Goal: Task Accomplishment & Management: Manage account settings

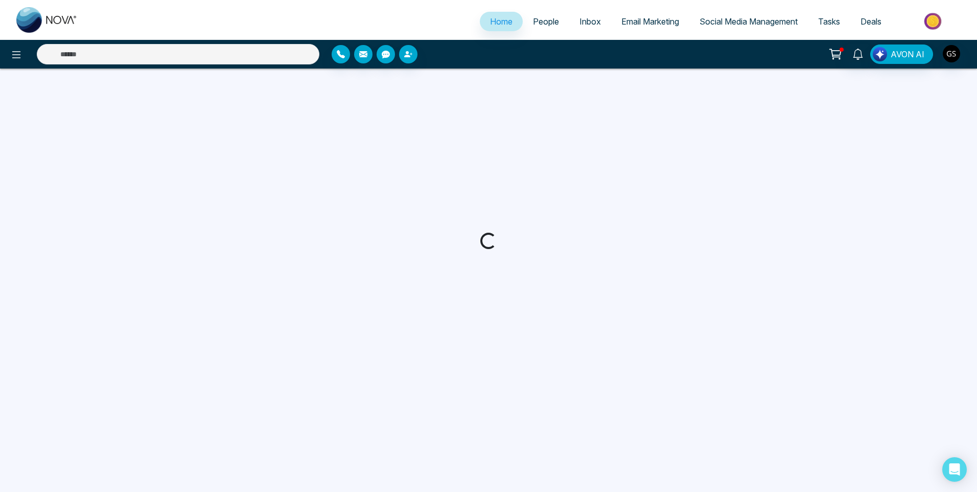
select select "*"
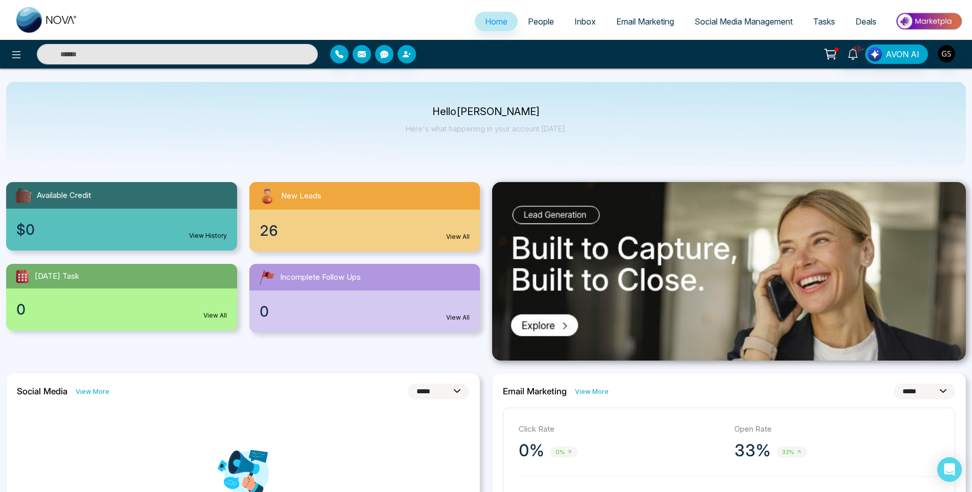
click at [543, 19] on span "People" at bounding box center [541, 21] width 26 height 10
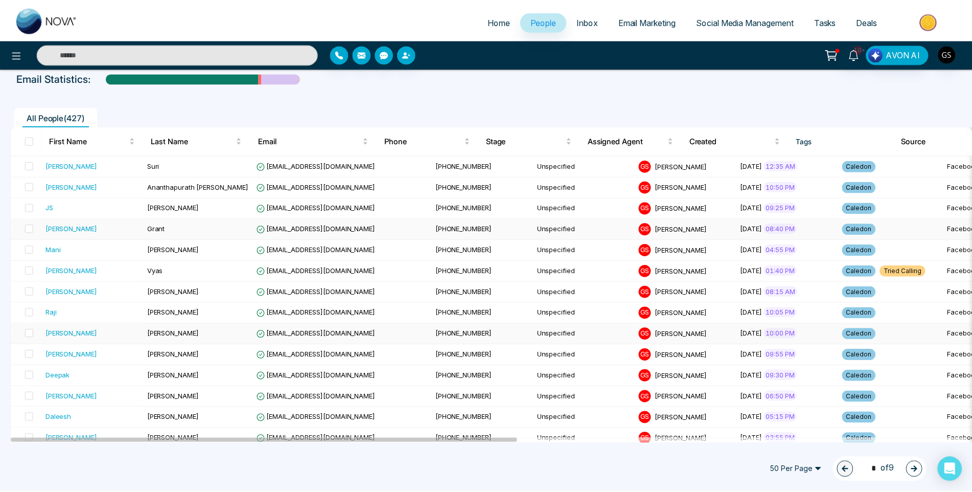
scroll to position [102, 0]
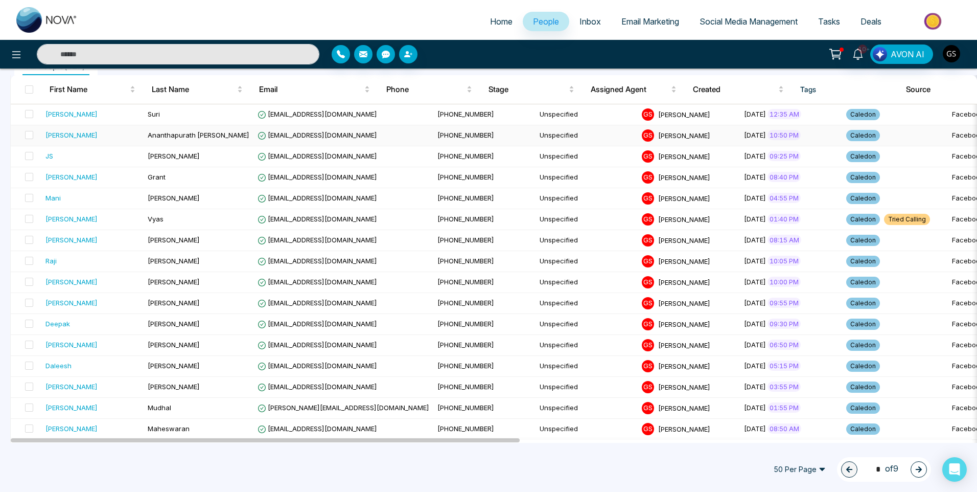
click at [272, 130] on td "[EMAIL_ADDRESS][DOMAIN_NAME]" at bounding box center [343, 135] width 180 height 21
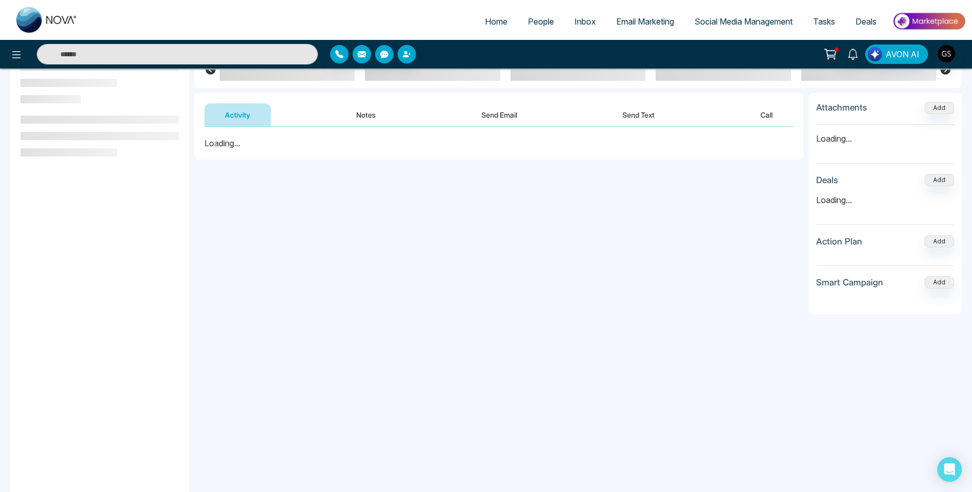
scroll to position [102, 0]
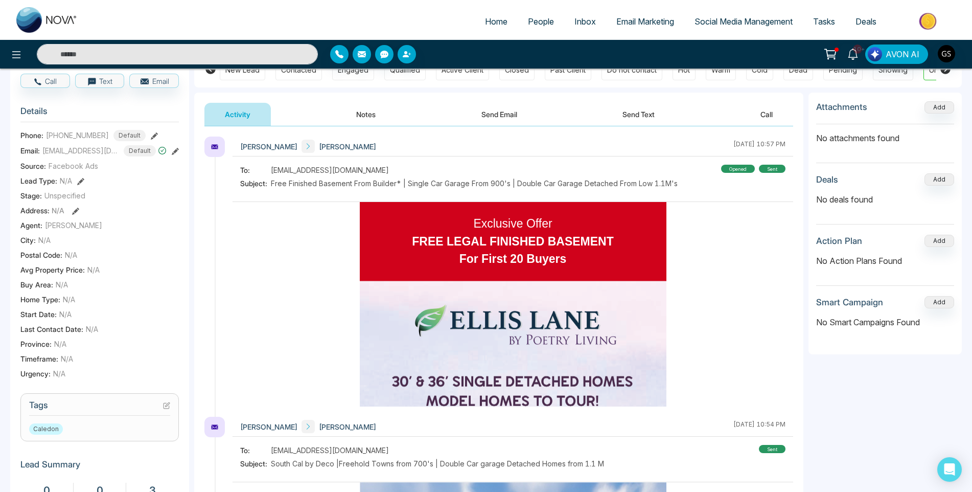
click at [164, 409] on icon at bounding box center [166, 405] width 7 height 7
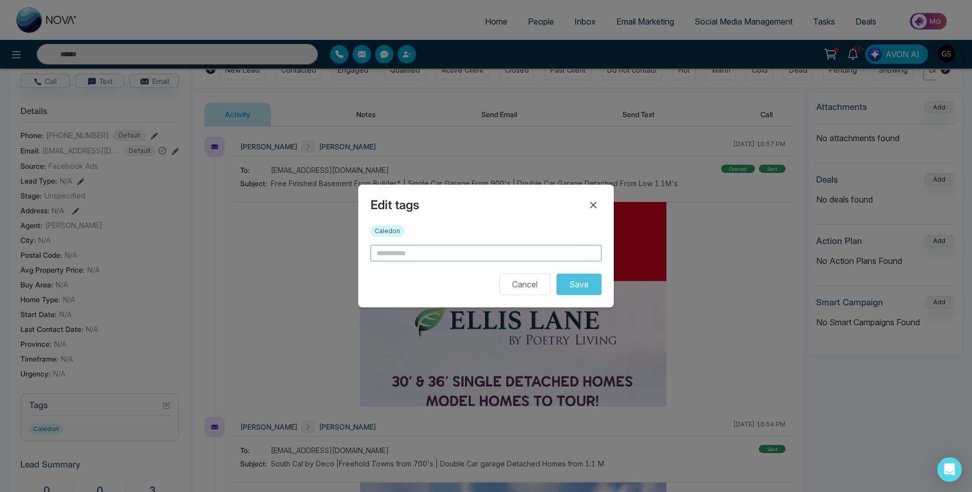
click at [410, 249] on input "text" at bounding box center [485, 253] width 231 height 16
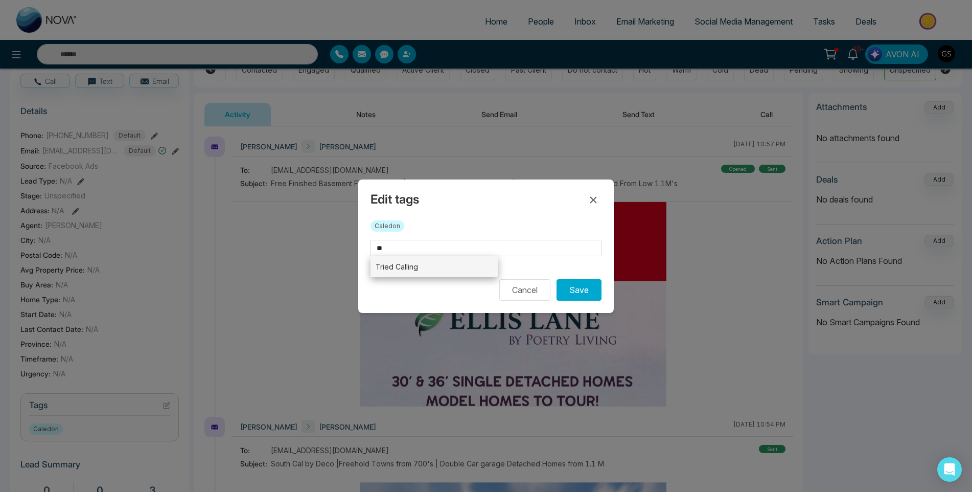
click at [414, 266] on li "Tried Calling" at bounding box center [433, 266] width 127 height 21
type input "**********"
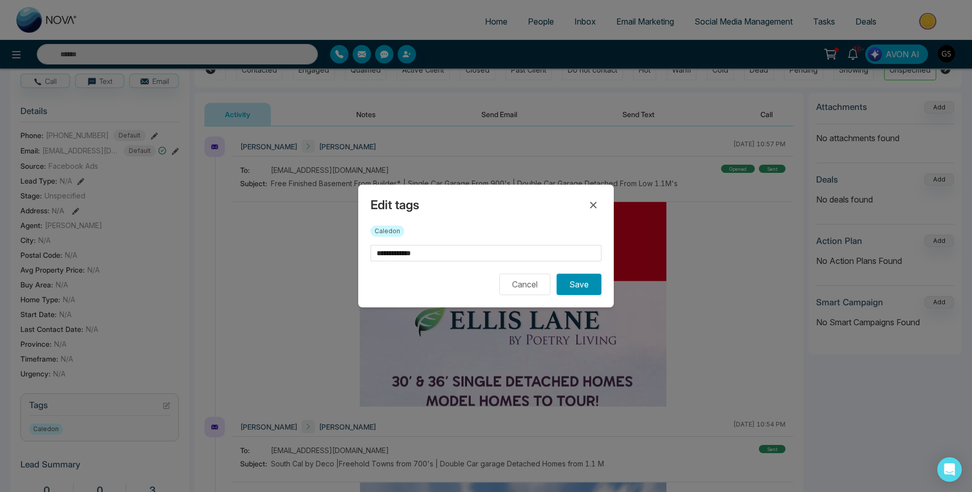
click at [593, 285] on button "Save" at bounding box center [578, 283] width 45 height 21
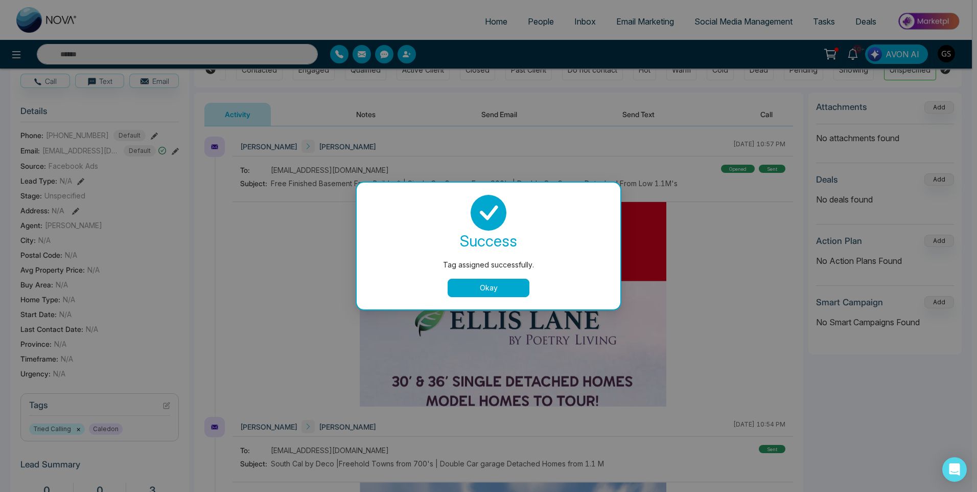
click at [484, 324] on div "Tag assigned successfully. success Tag assigned successfully. Okay" at bounding box center [488, 246] width 977 height 492
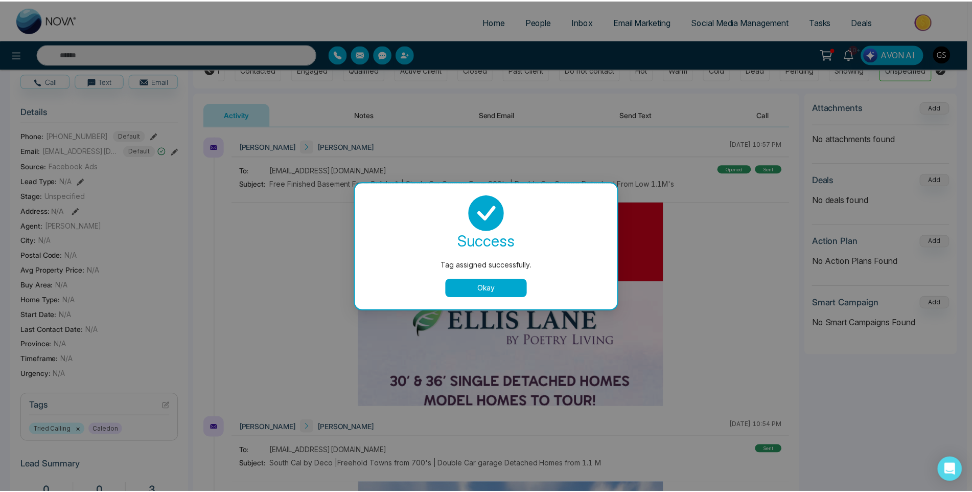
scroll to position [0, 34]
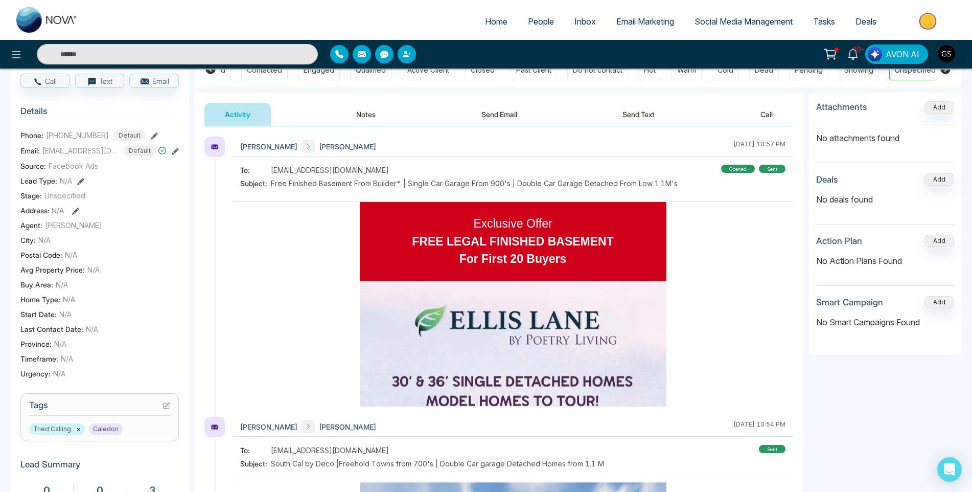
click at [540, 9] on ul "Home People Inbox Email Marketing Social Media Management Tasks Deals" at bounding box center [527, 22] width 878 height 28
click at [540, 21] on span "People" at bounding box center [541, 21] width 26 height 10
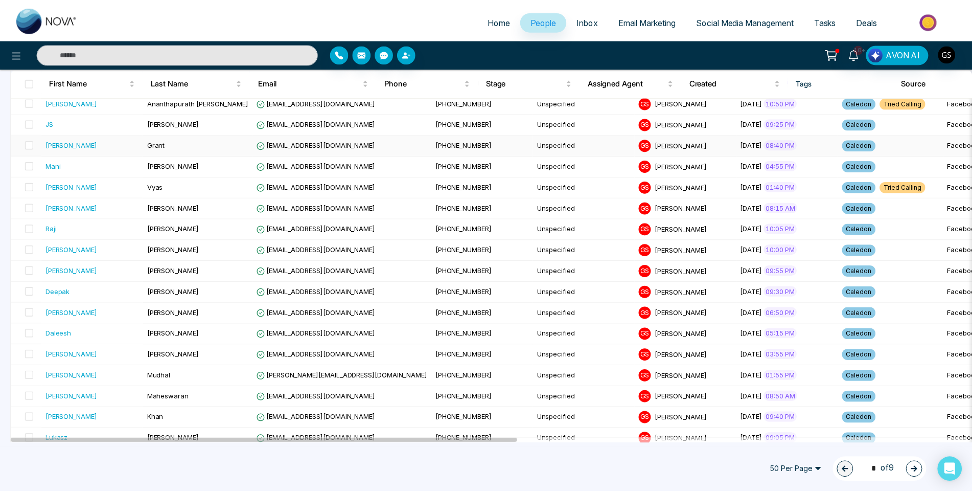
scroll to position [153, 0]
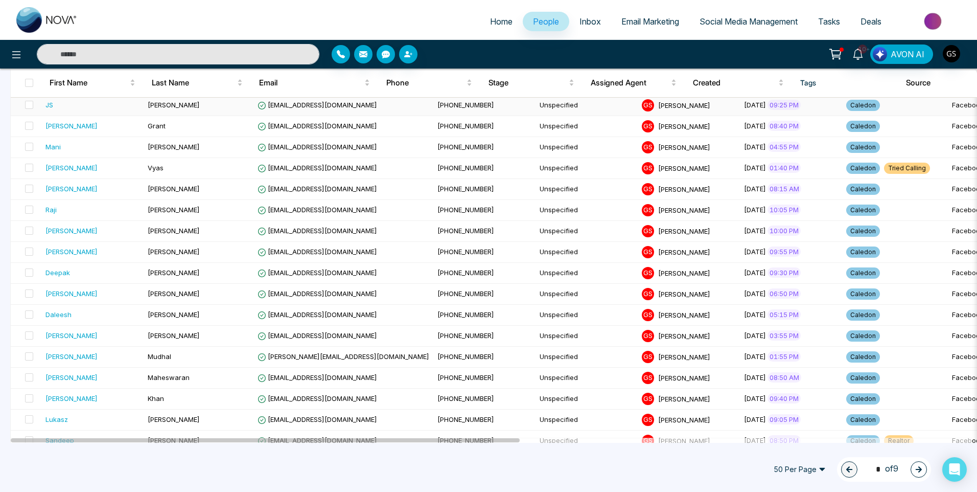
click at [367, 110] on td "[EMAIL_ADDRESS][DOMAIN_NAME]" at bounding box center [343, 105] width 180 height 21
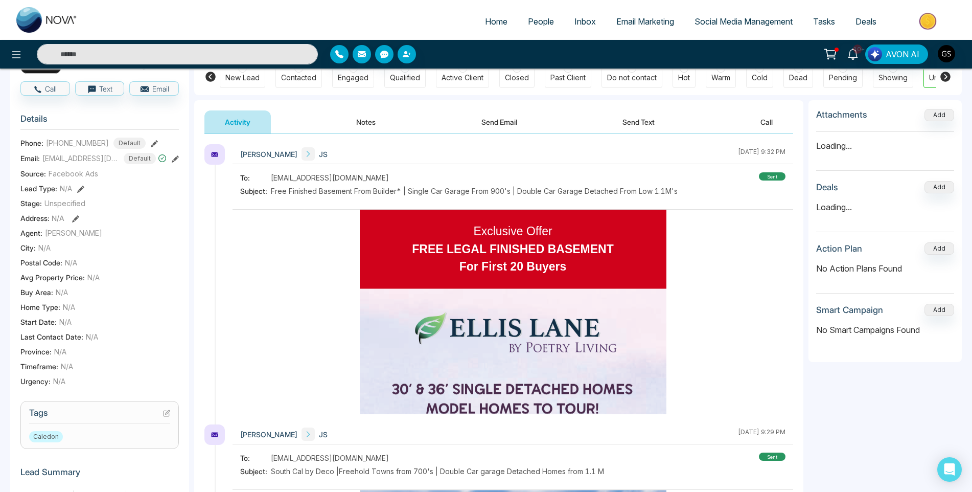
scroll to position [137, 0]
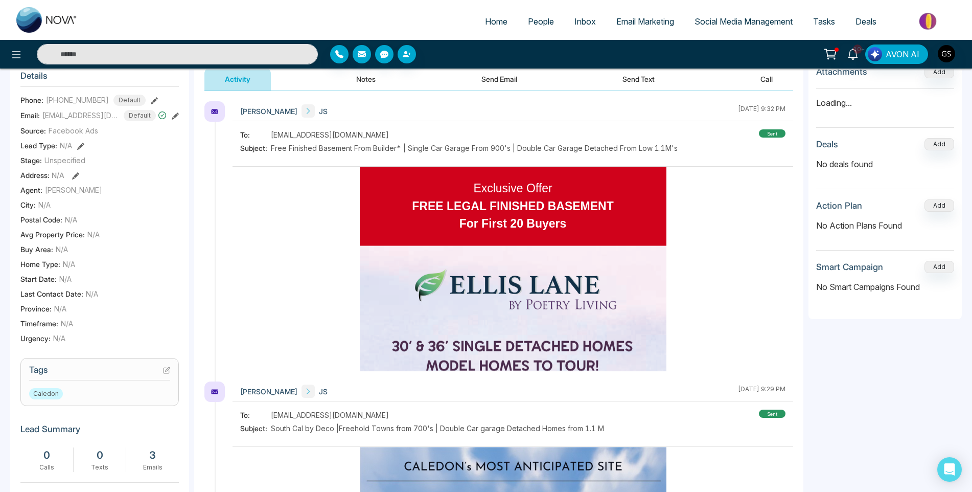
click at [166, 369] on icon at bounding box center [168, 369] width 4 height 4
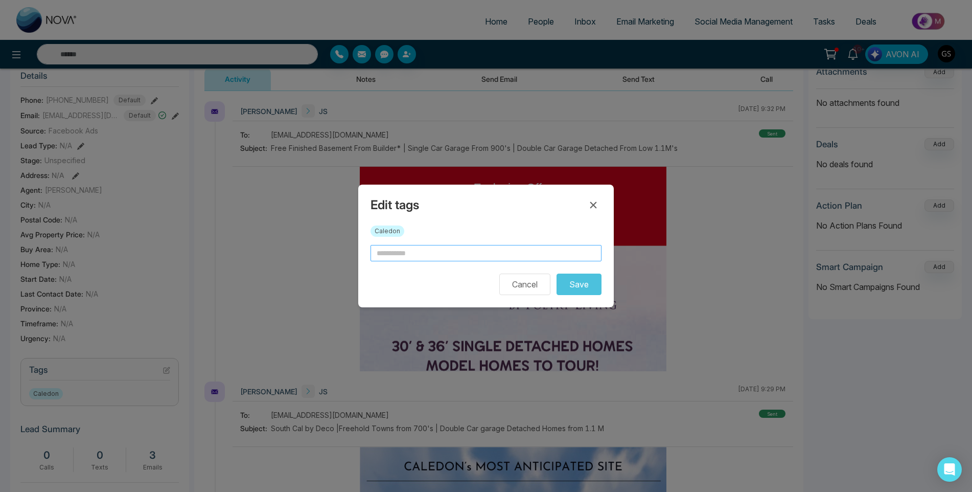
click at [435, 253] on input "text" at bounding box center [485, 253] width 231 height 16
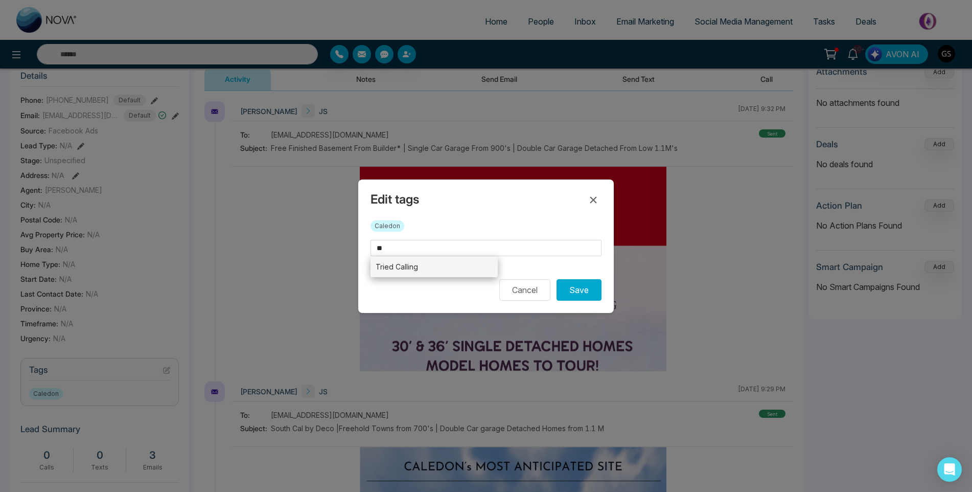
click at [442, 262] on li "Tried Calling" at bounding box center [433, 266] width 127 height 21
type input "**********"
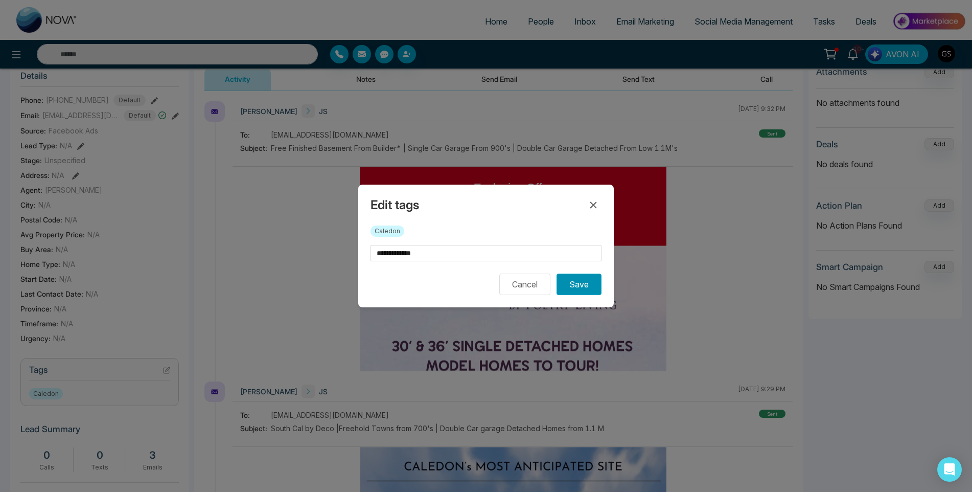
click at [574, 282] on button "Save" at bounding box center [578, 283] width 45 height 21
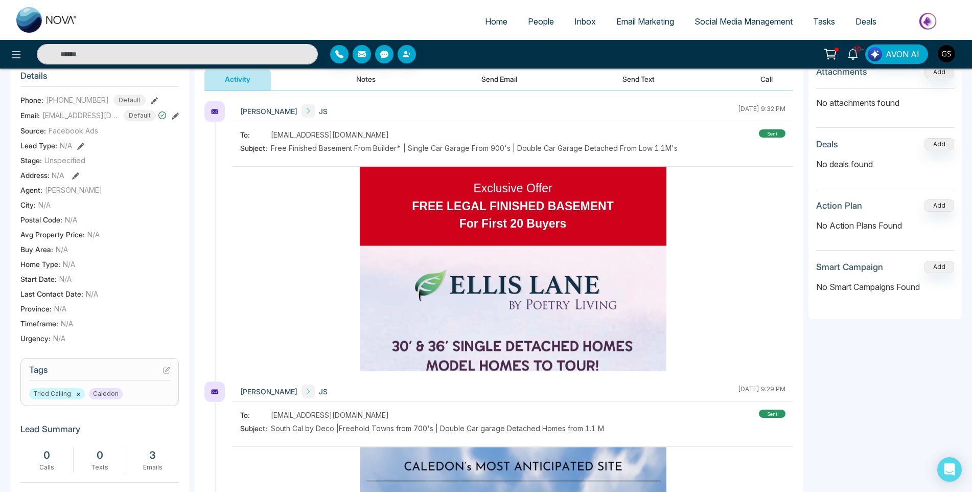
click at [539, 22] on span "People" at bounding box center [541, 21] width 26 height 10
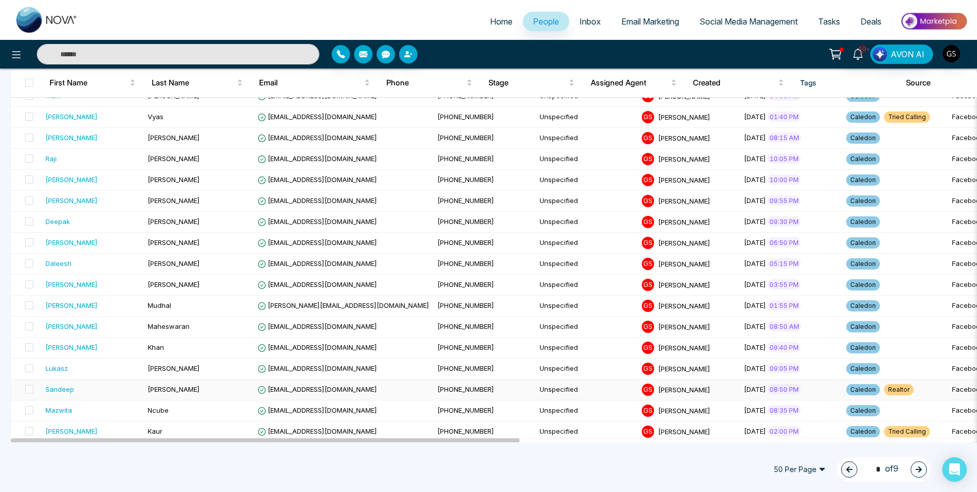
scroll to position [153, 0]
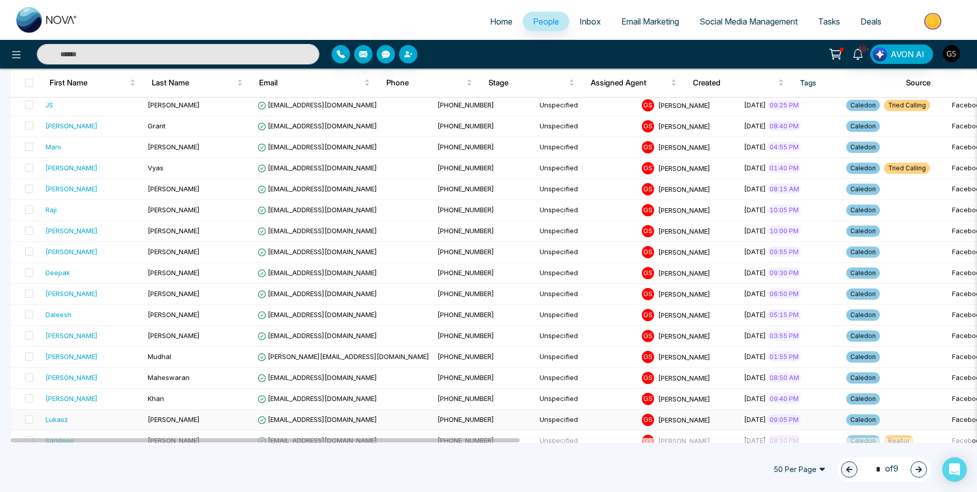
click at [268, 416] on span "[EMAIL_ADDRESS][DOMAIN_NAME]" at bounding box center [318, 419] width 120 height 8
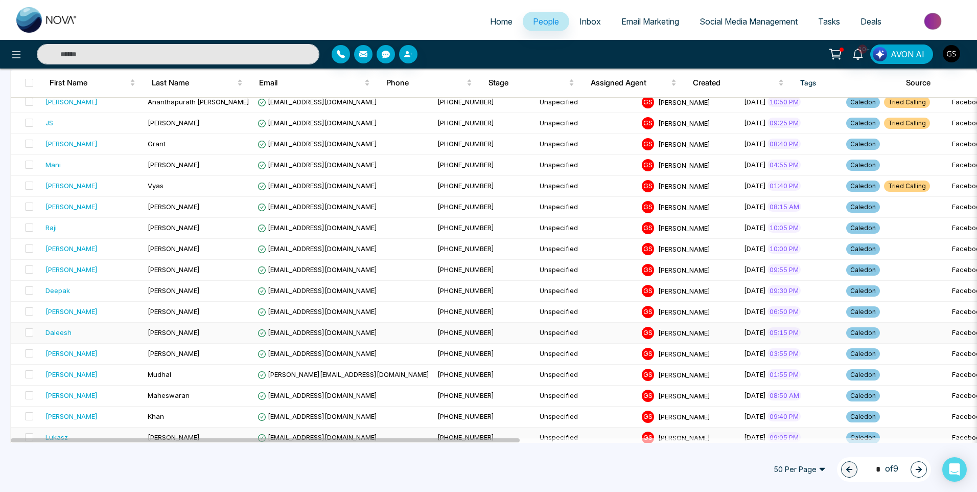
scroll to position [153, 0]
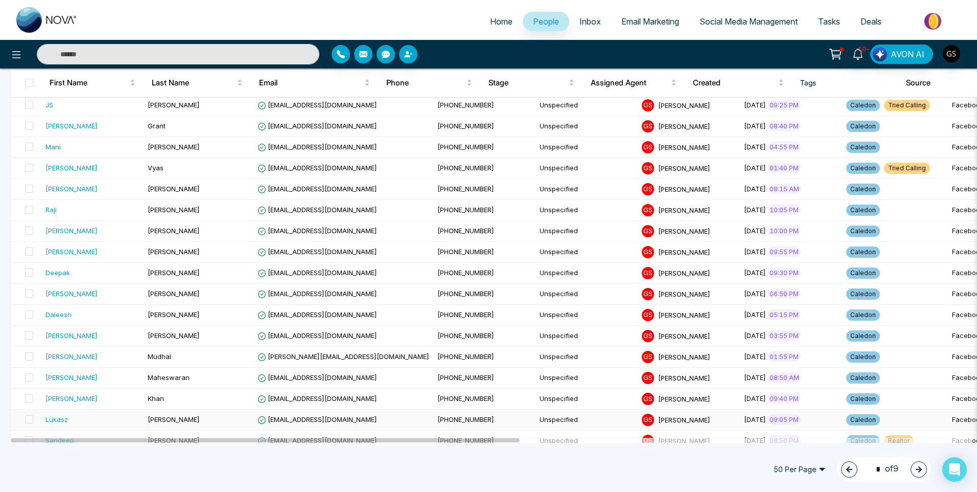
click at [127, 423] on div "Lukasz" at bounding box center [92, 419] width 94 height 10
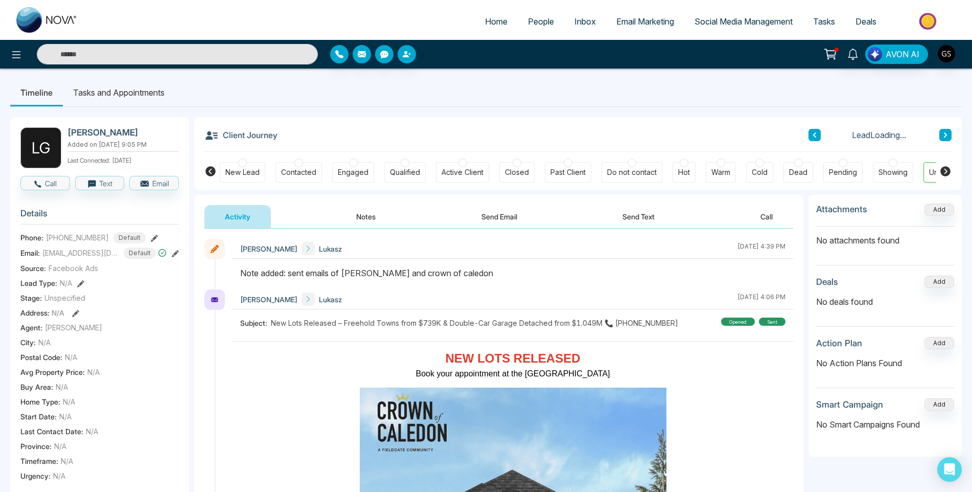
click at [301, 169] on div "Contacted" at bounding box center [298, 172] width 35 height 10
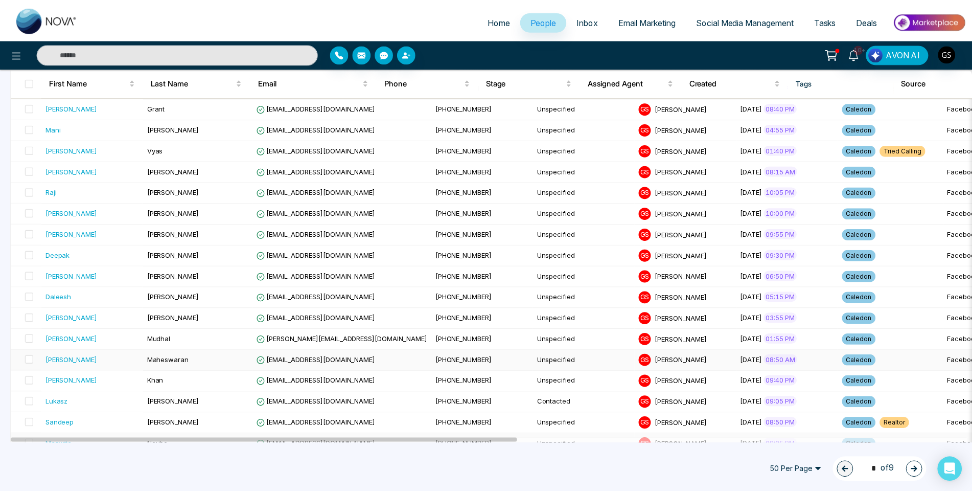
scroll to position [153, 0]
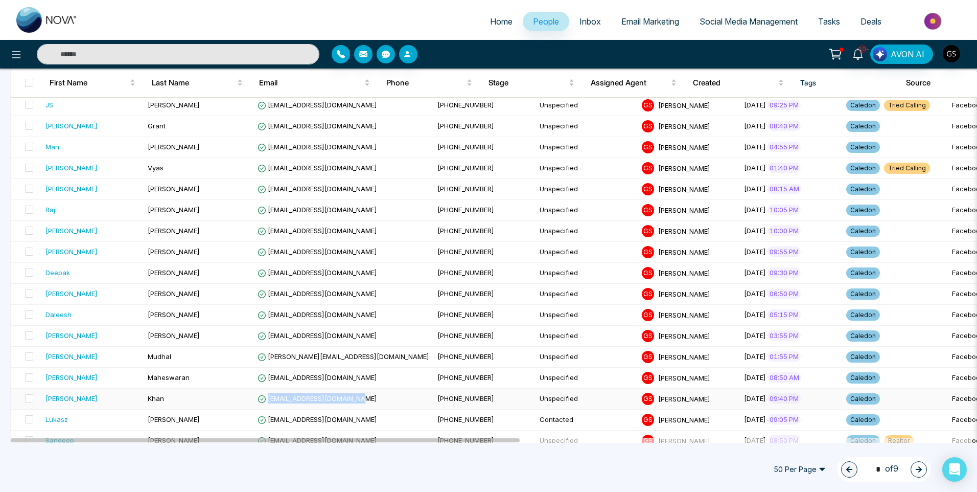
drag, startPoint x: 370, startPoint y: 398, endPoint x: 266, endPoint y: 396, distance: 104.8
click at [266, 396] on td "[EMAIL_ADDRESS][DOMAIN_NAME]" at bounding box center [343, 398] width 180 height 21
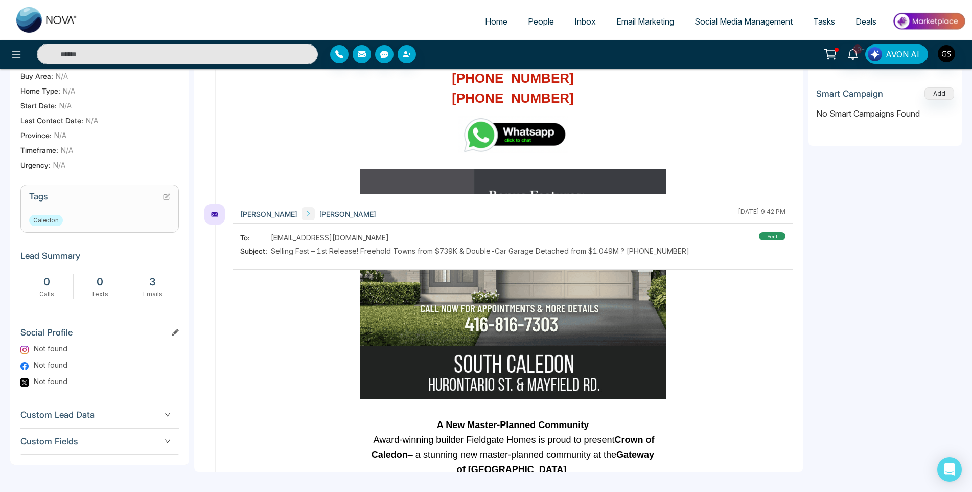
scroll to position [613, 0]
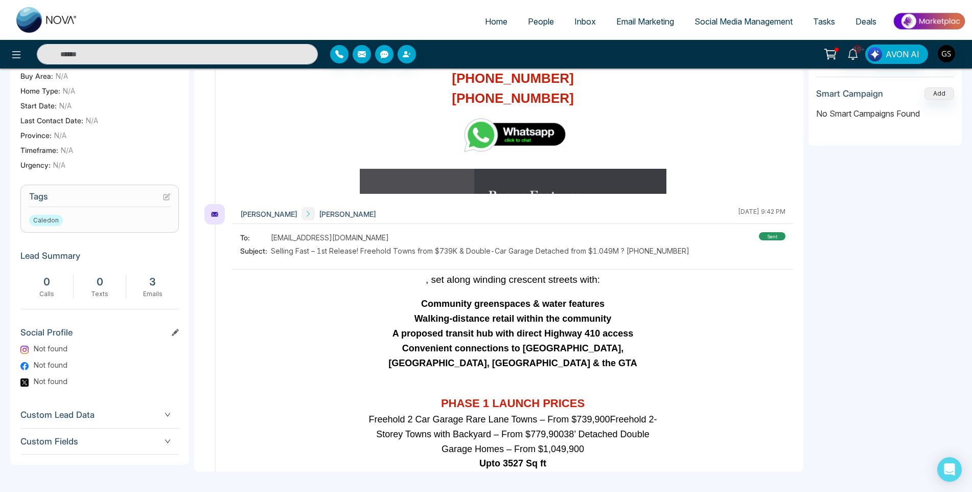
drag, startPoint x: 374, startPoint y: 241, endPoint x: 278, endPoint y: 240, distance: 95.6
click at [278, 240] on span "[EMAIL_ADDRESS][DOMAIN_NAME]" at bounding box center [330, 237] width 118 height 11
drag, startPoint x: 272, startPoint y: 236, endPoint x: 399, endPoint y: 236, distance: 126.7
click at [399, 236] on div "To: [EMAIL_ADDRESS][DOMAIN_NAME]" at bounding box center [464, 237] width 449 height 11
copy span "[EMAIL_ADDRESS][DOMAIN_NAME]"
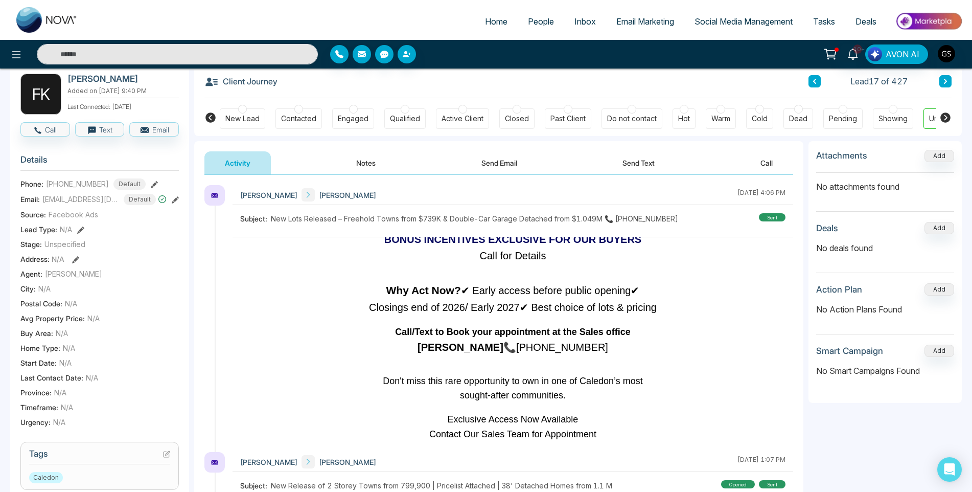
scroll to position [0, 0]
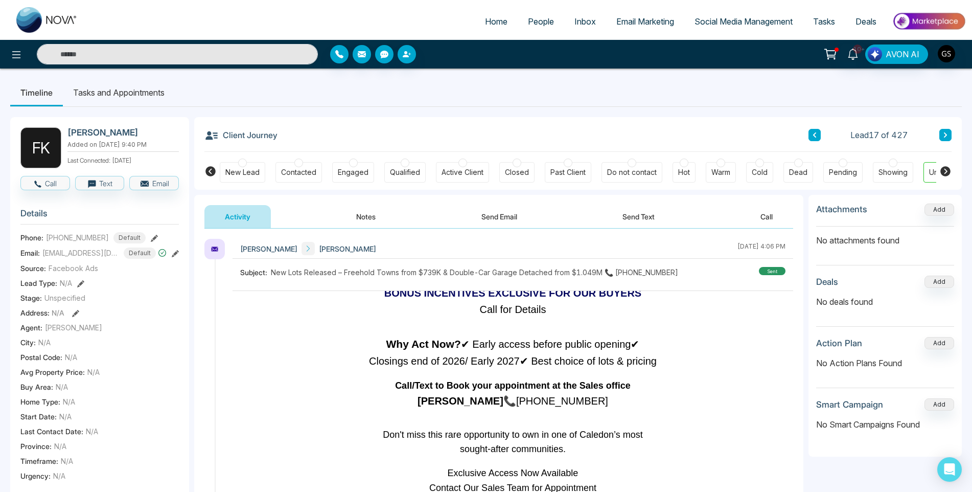
click at [299, 176] on div "Contacted" at bounding box center [298, 172] width 35 height 10
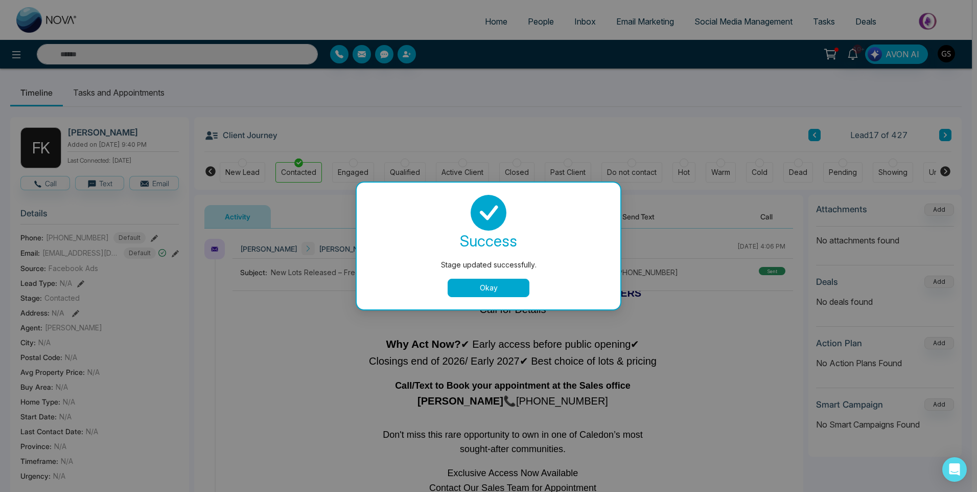
click at [480, 285] on button "Okay" at bounding box center [489, 287] width 82 height 18
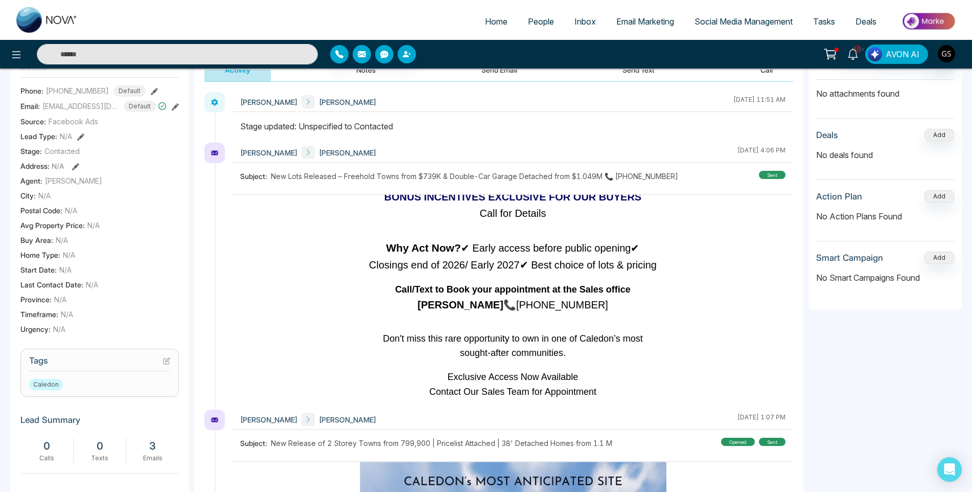
scroll to position [260, 0]
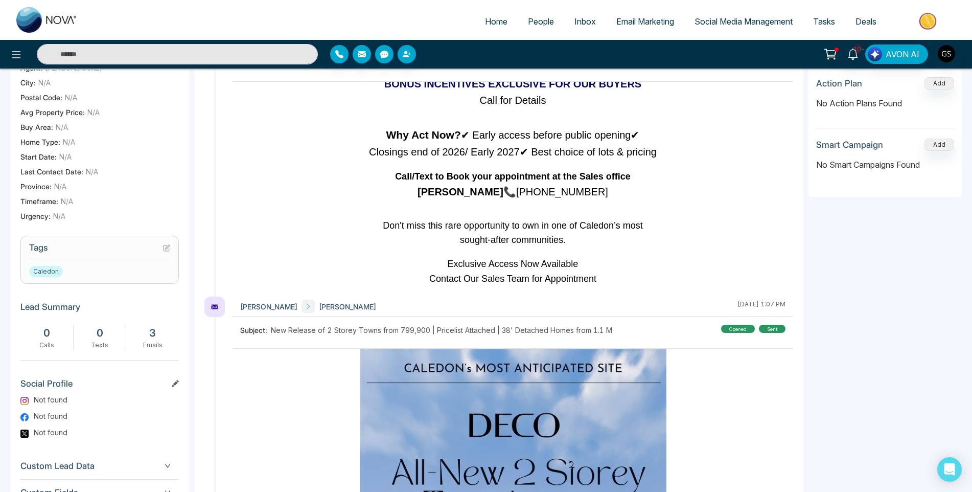
click at [166, 251] on icon at bounding box center [166, 247] width 7 height 7
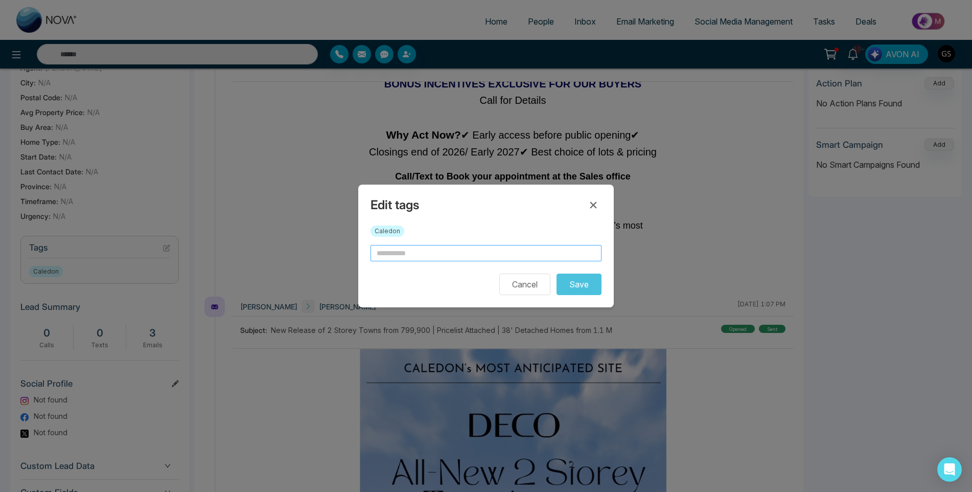
click at [440, 253] on input "text" at bounding box center [485, 253] width 231 height 16
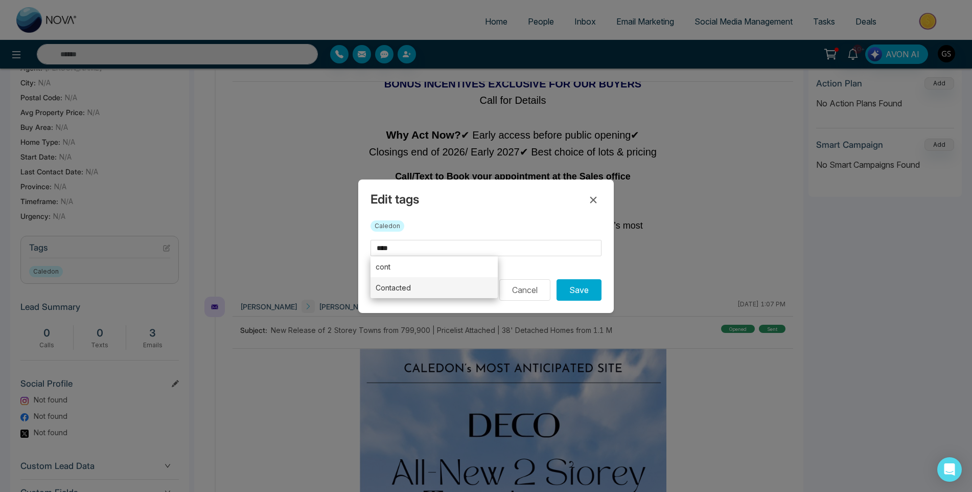
click at [436, 282] on li "Contacted" at bounding box center [433, 287] width 127 height 21
type input "*********"
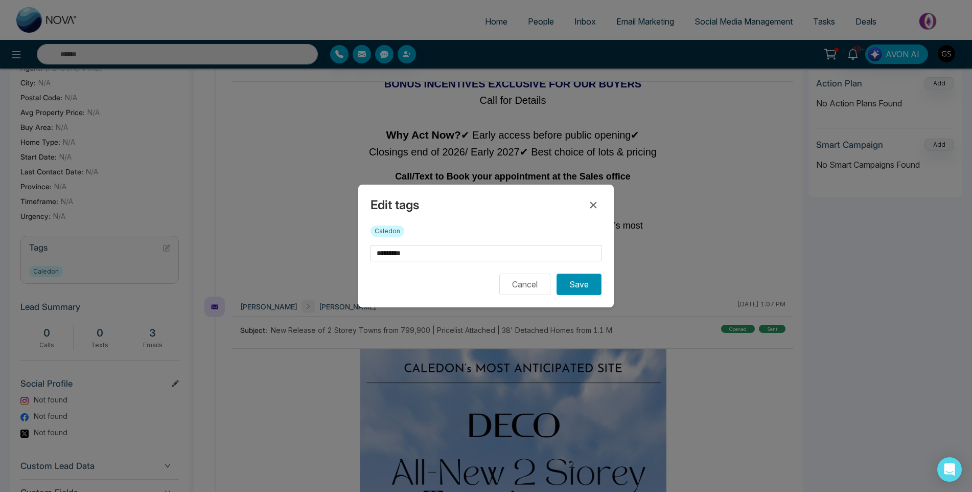
click at [598, 286] on button "Save" at bounding box center [578, 283] width 45 height 21
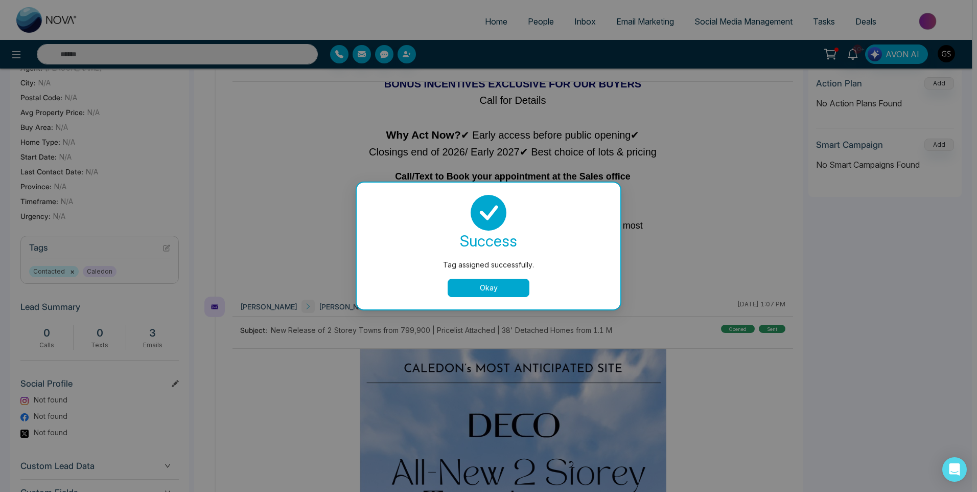
click at [649, 214] on div "Tag assigned successfully. success Tag assigned successfully. Okay" at bounding box center [488, 246] width 977 height 492
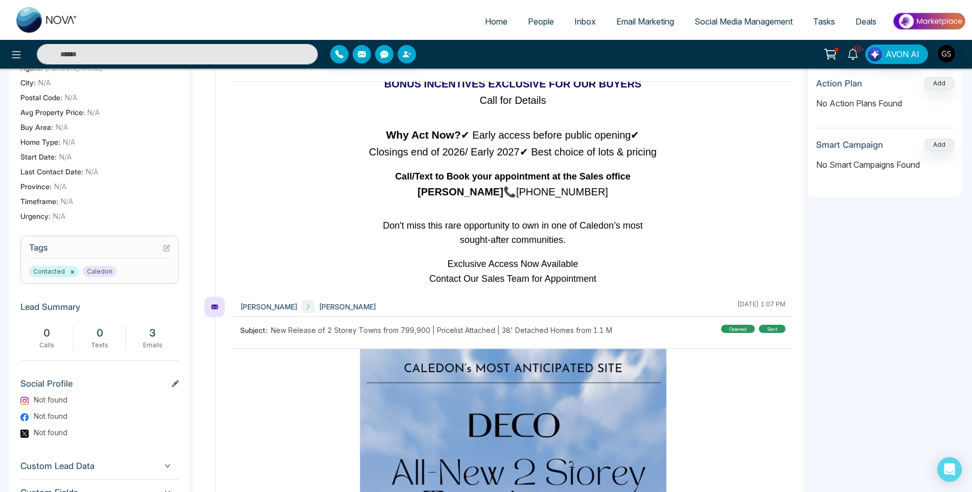
click at [543, 21] on span "People" at bounding box center [541, 21] width 26 height 10
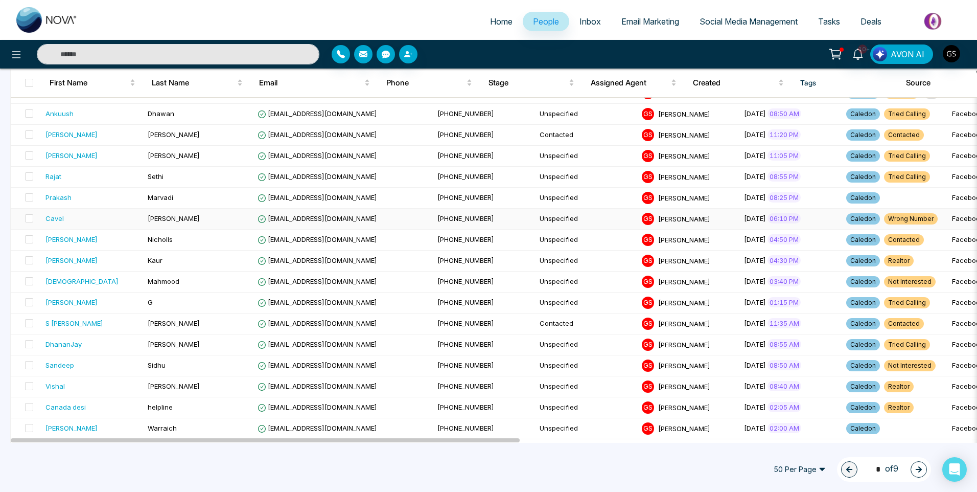
scroll to position [817, 0]
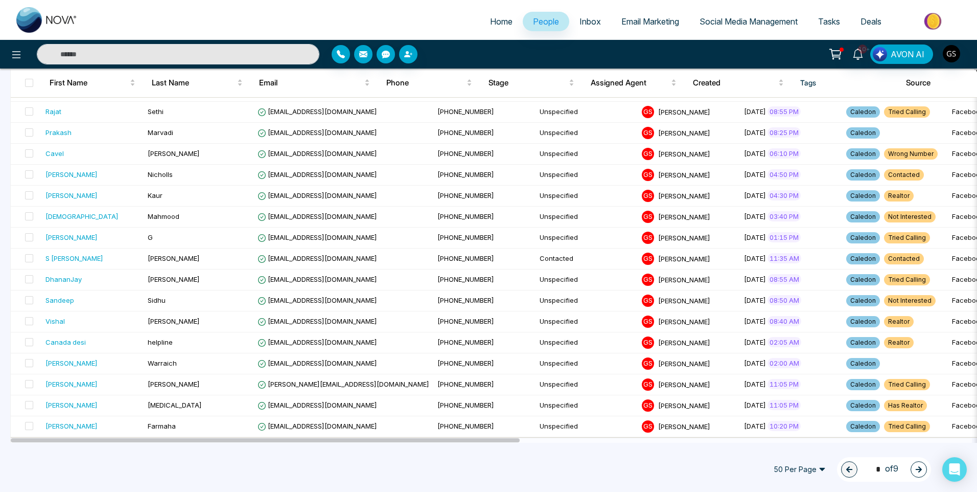
click at [919, 464] on button "button" at bounding box center [919, 469] width 16 height 16
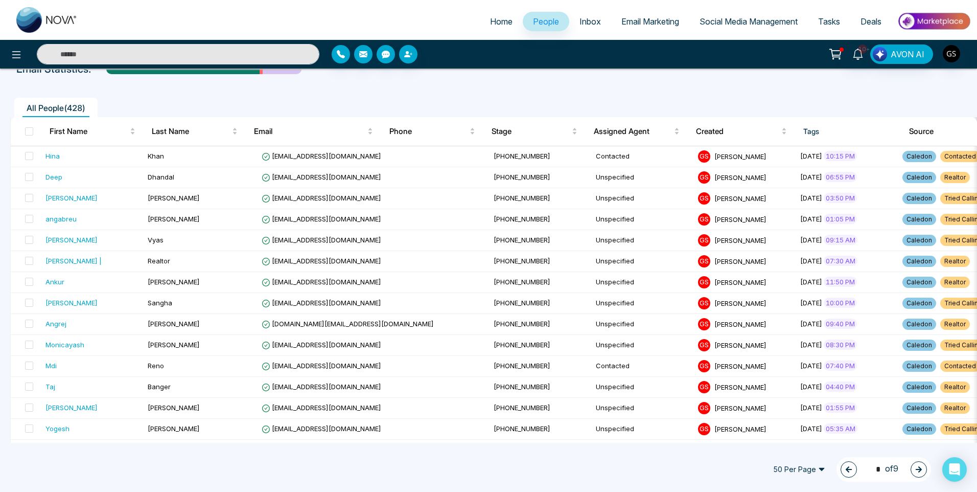
scroll to position [51, 0]
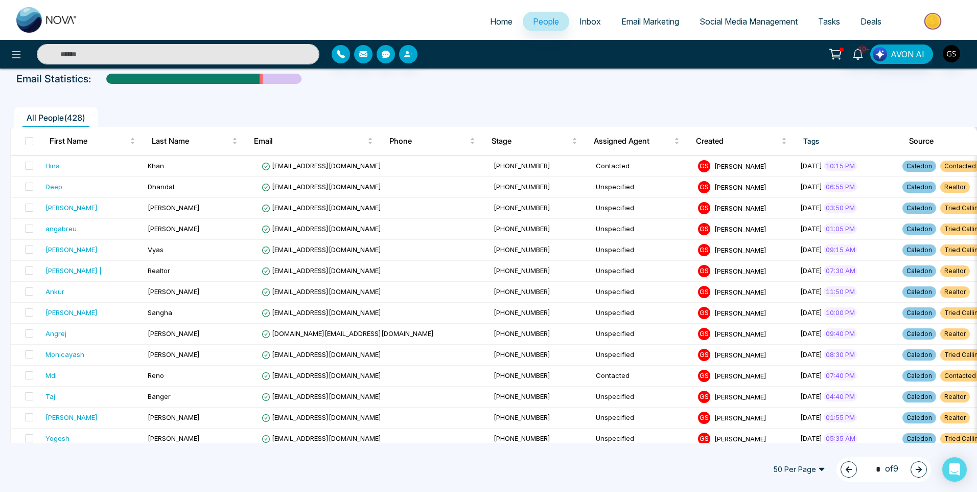
click at [846, 466] on icon "button" at bounding box center [849, 469] width 6 height 6
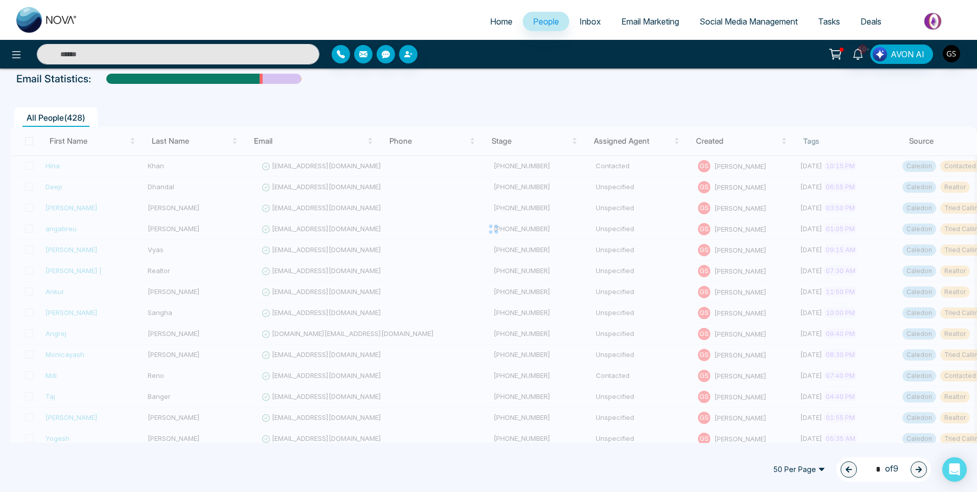
type input "*"
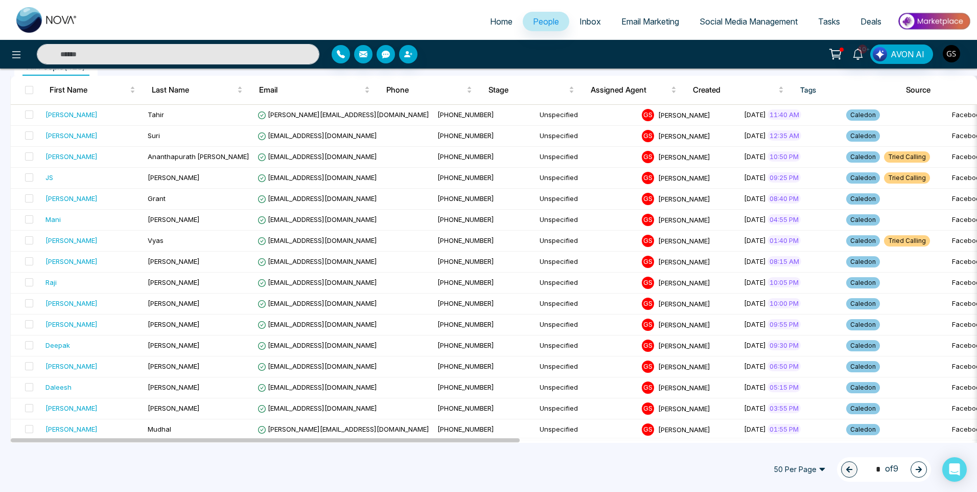
scroll to position [0, 0]
